Goal: Task Accomplishment & Management: Use online tool/utility

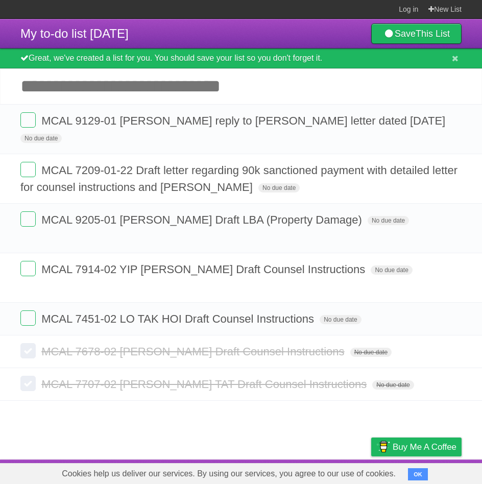
click at [108, 90] on input "Add another task" at bounding box center [241, 86] width 482 height 36
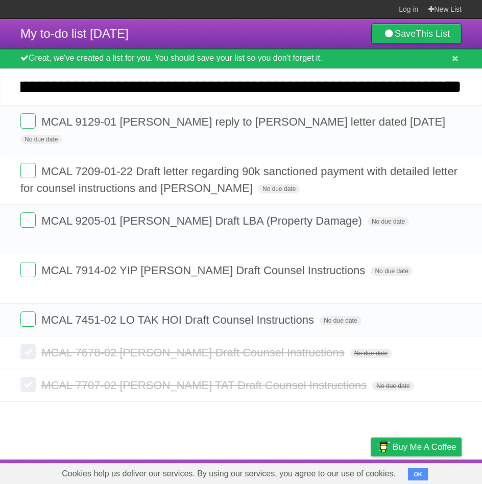
scroll to position [0, 253]
type input "**********"
click input "*********" at bounding box center [0, 0] width 0 height 0
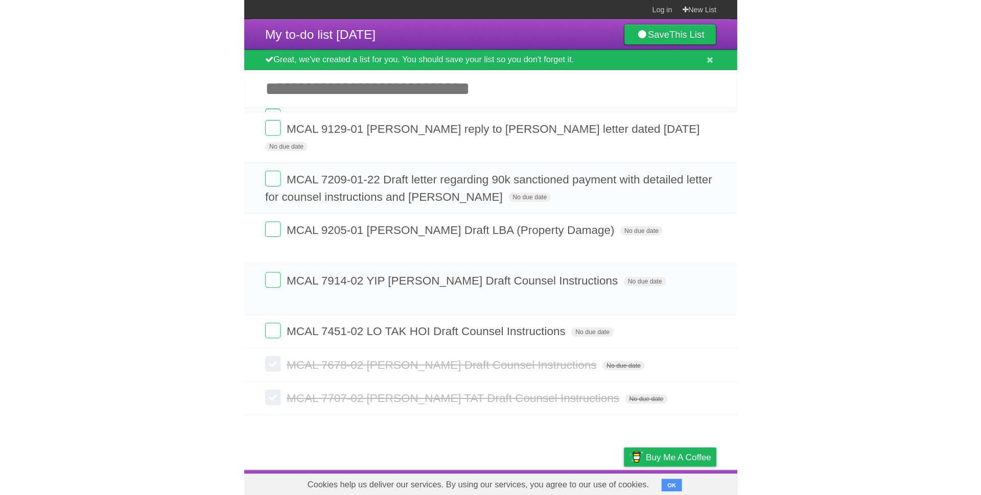
scroll to position [0, 0]
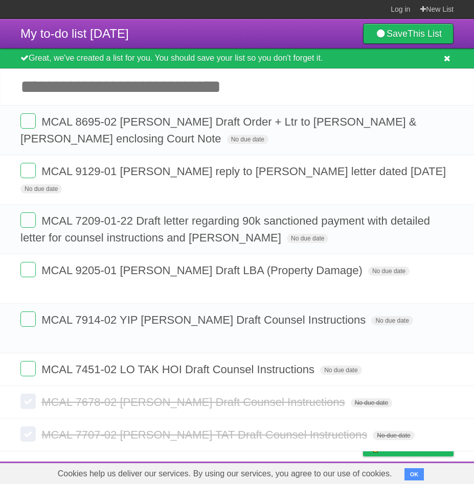
click at [450, 57] on icon at bounding box center [446, 58] width 7 height 9
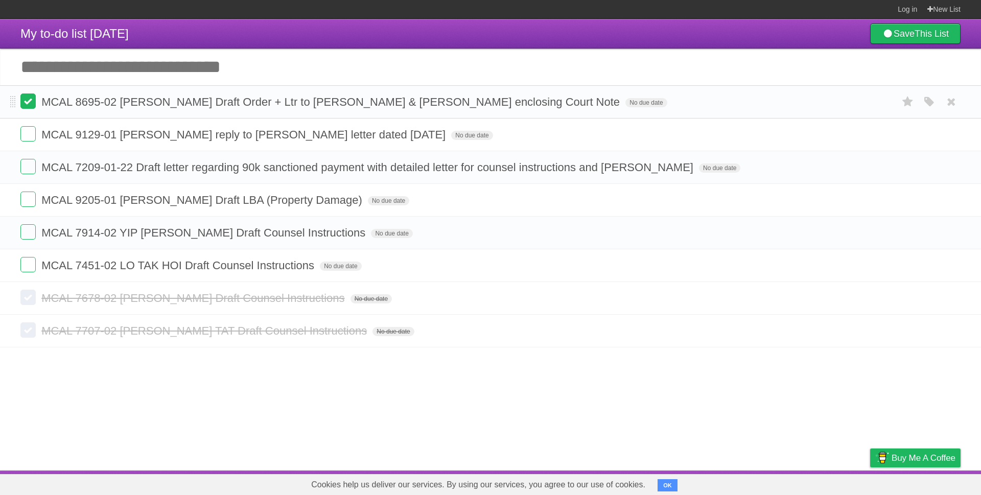
click at [28, 101] on label at bounding box center [27, 100] width 15 height 15
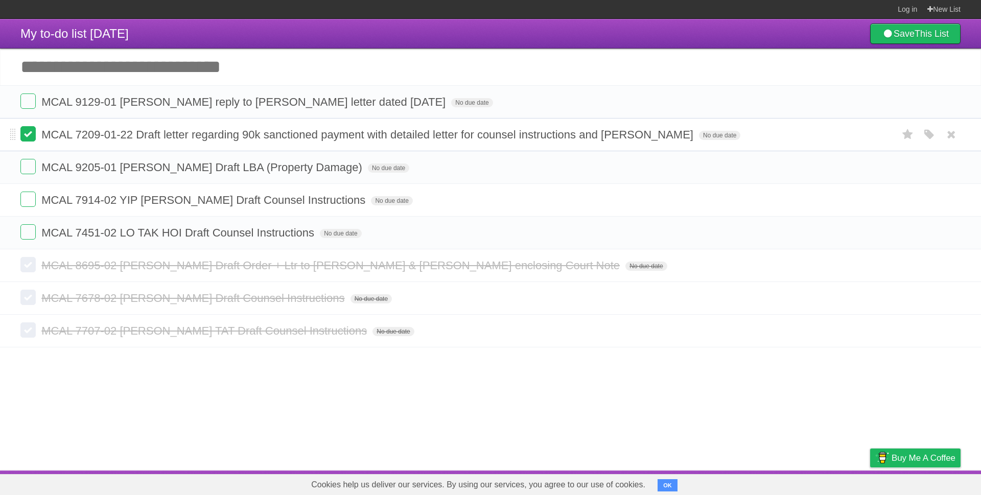
click at [20, 132] on label at bounding box center [27, 133] width 15 height 15
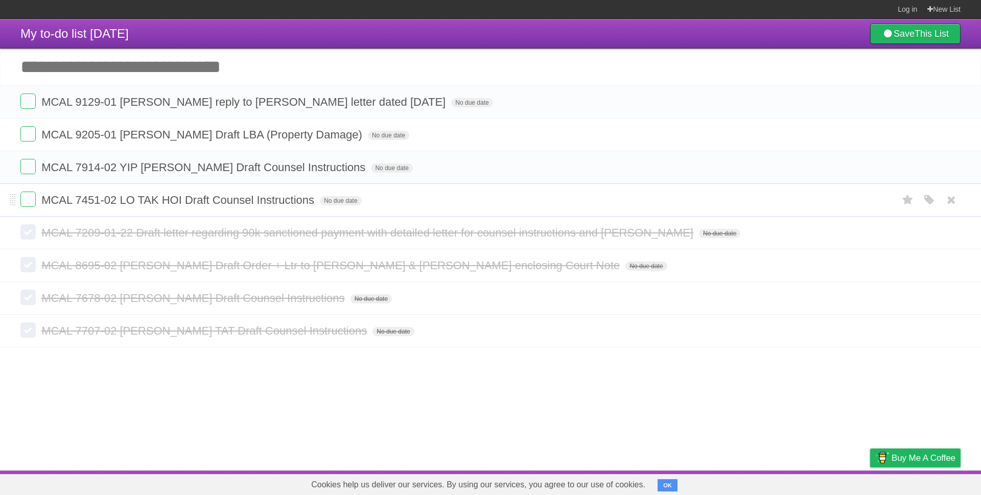
click at [178, 199] on span "MCAL 7451-02 LO TAK HOI Draft Counsel Instructions" at bounding box center [178, 200] width 275 height 13
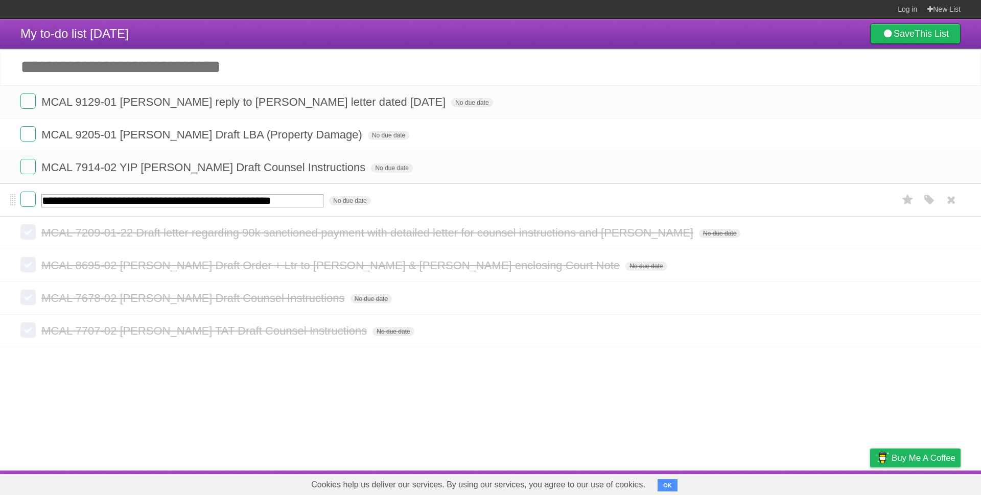
click at [178, 199] on input "**********" at bounding box center [182, 200] width 282 height 13
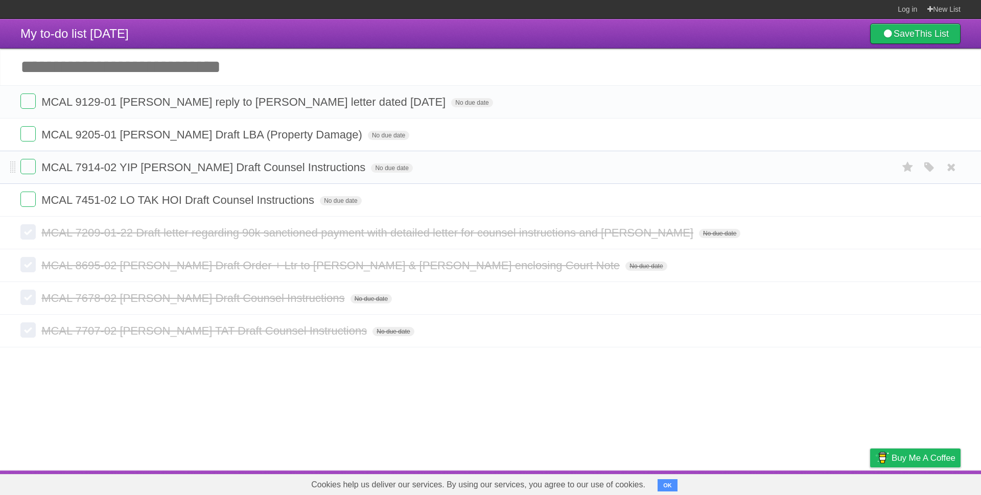
click at [181, 179] on li "MCAL 7914-02 YIP [PERSON_NAME] Draft Counsel Instructions No due date White Red…" at bounding box center [490, 167] width 981 height 33
click at [26, 172] on label at bounding box center [27, 166] width 15 height 15
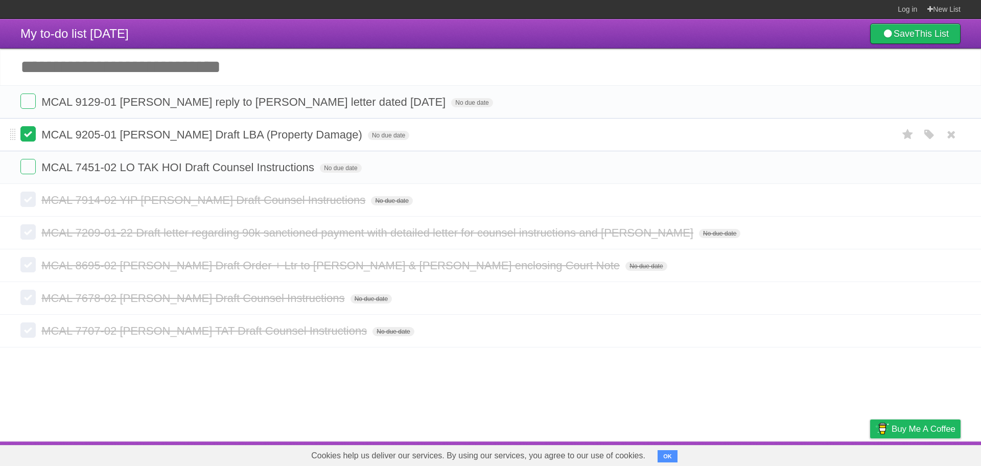
click at [23, 136] on label at bounding box center [27, 133] width 15 height 15
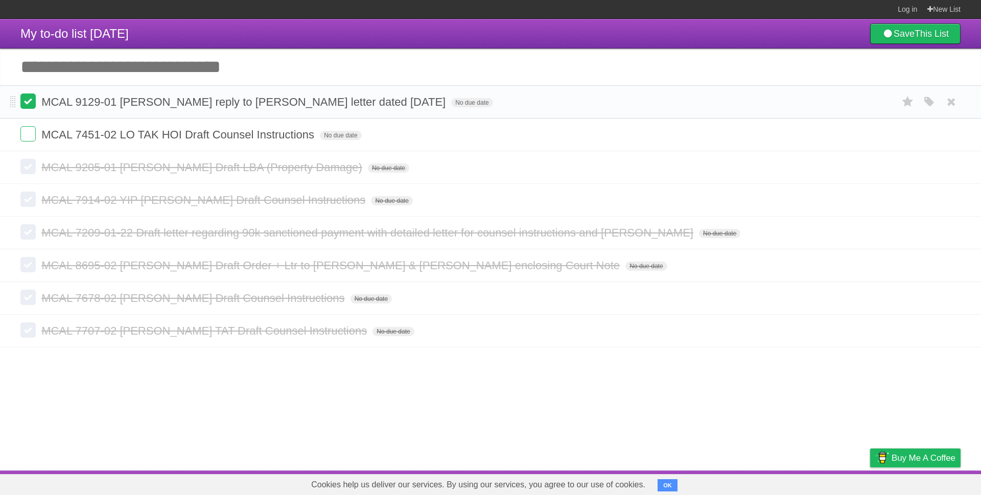
click at [31, 102] on label at bounding box center [27, 100] width 15 height 15
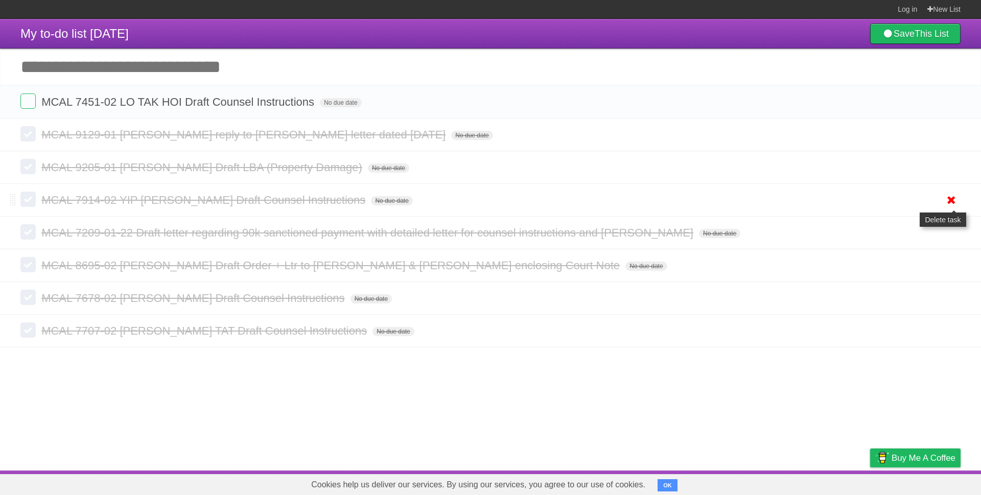
click at [482, 202] on icon at bounding box center [951, 200] width 14 height 17
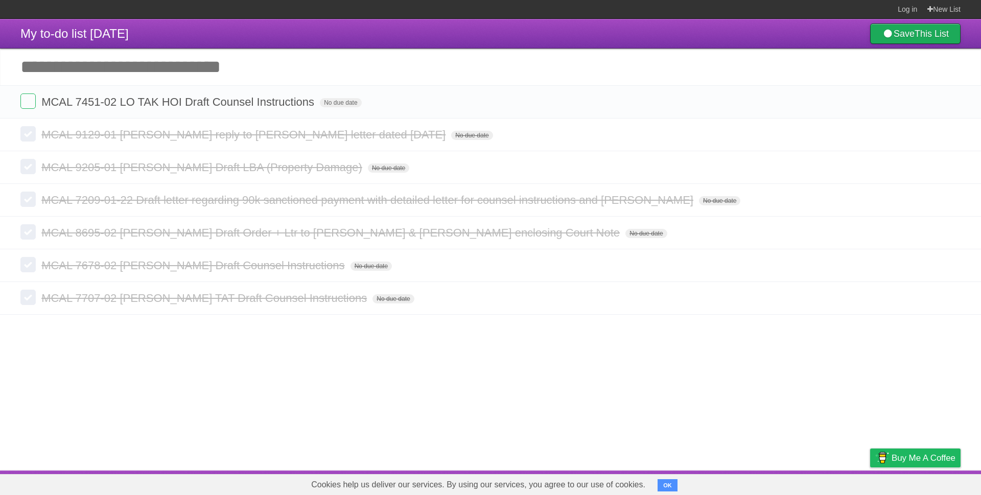
click at [482, 31] on link "Save This List" at bounding box center [915, 34] width 90 height 20
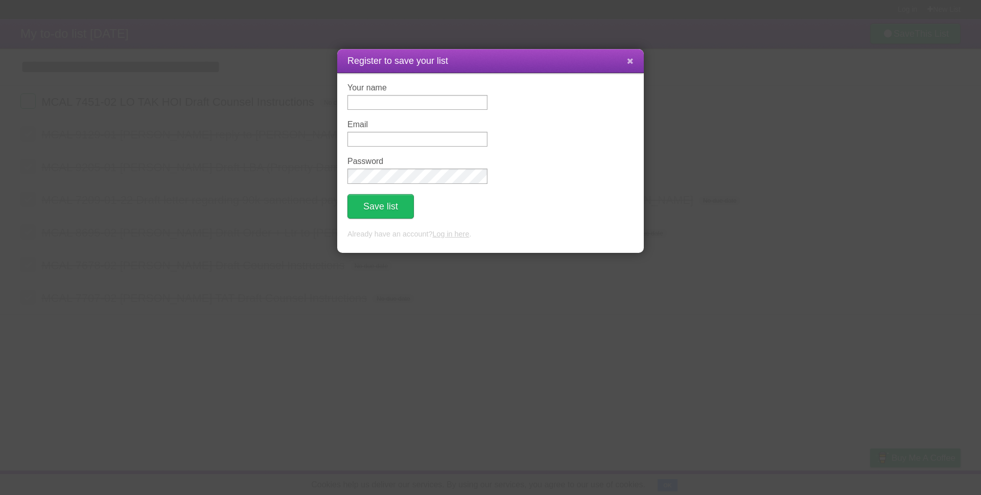
click at [482, 57] on icon at bounding box center [630, 61] width 7 height 9
